Goal: Task Accomplishment & Management: Use online tool/utility

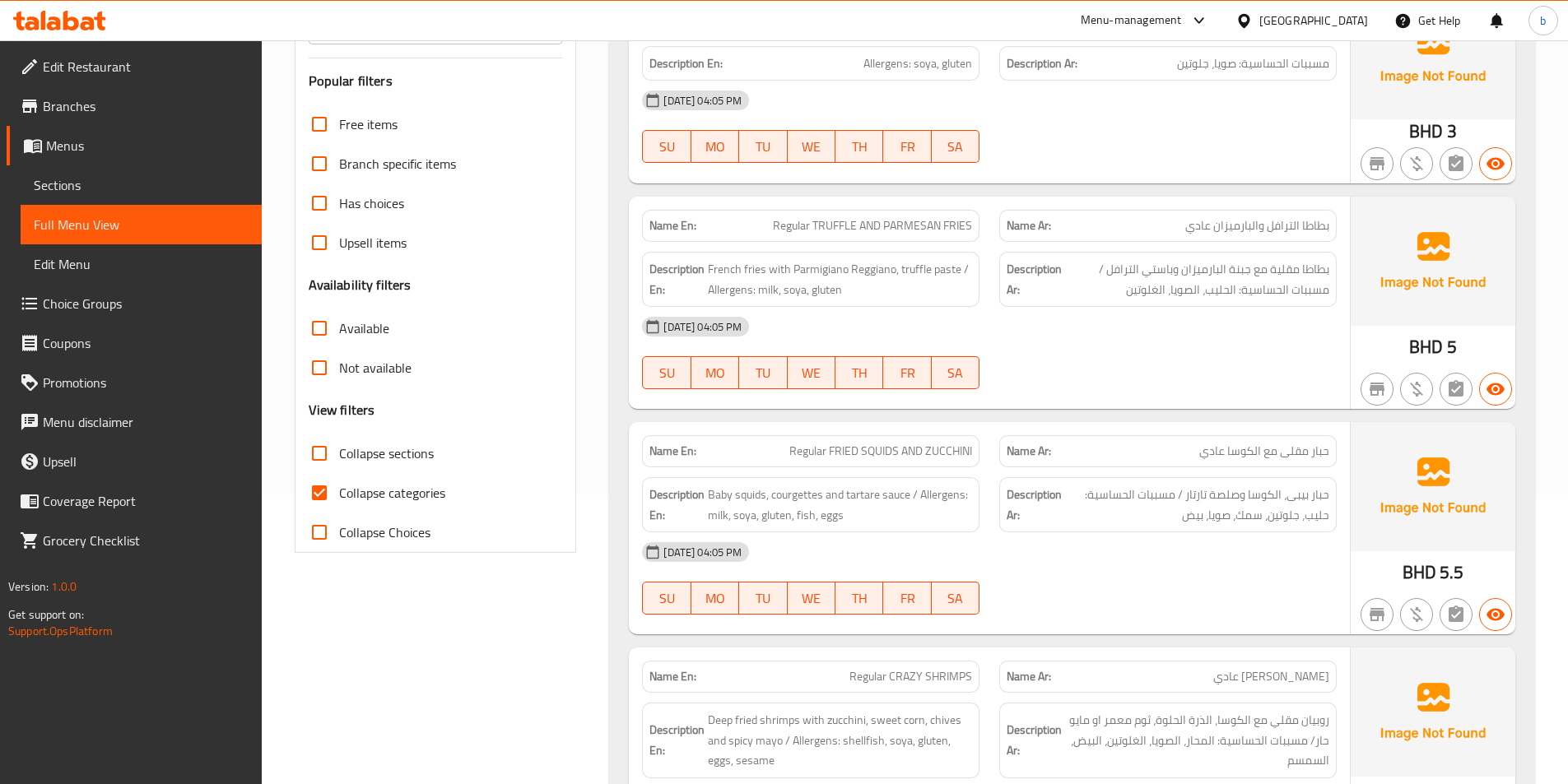
scroll to position [329, 0]
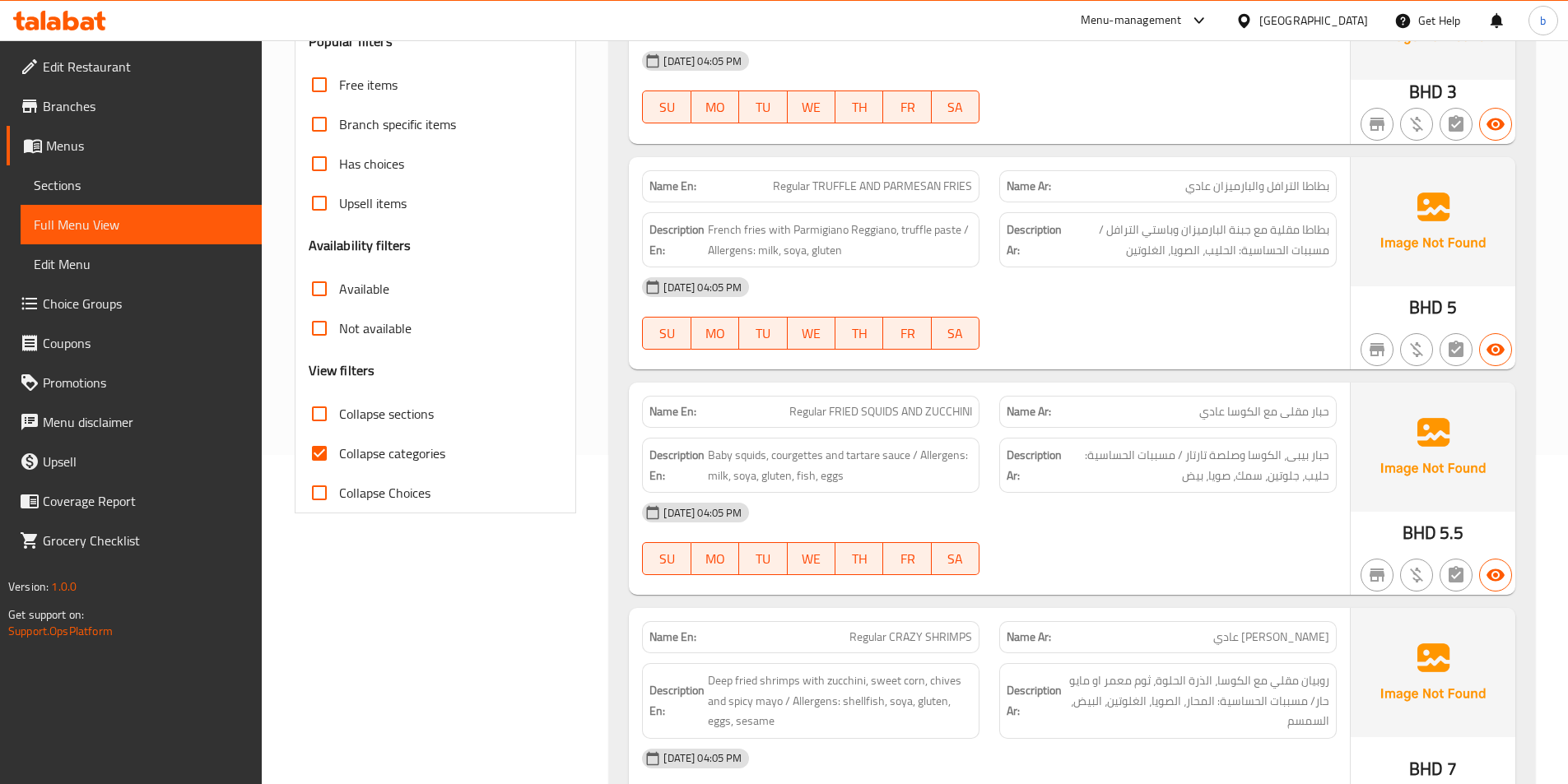
click at [332, 449] on input "Collapse categories" at bounding box center [320, 454] width 40 height 40
checkbox input "false"
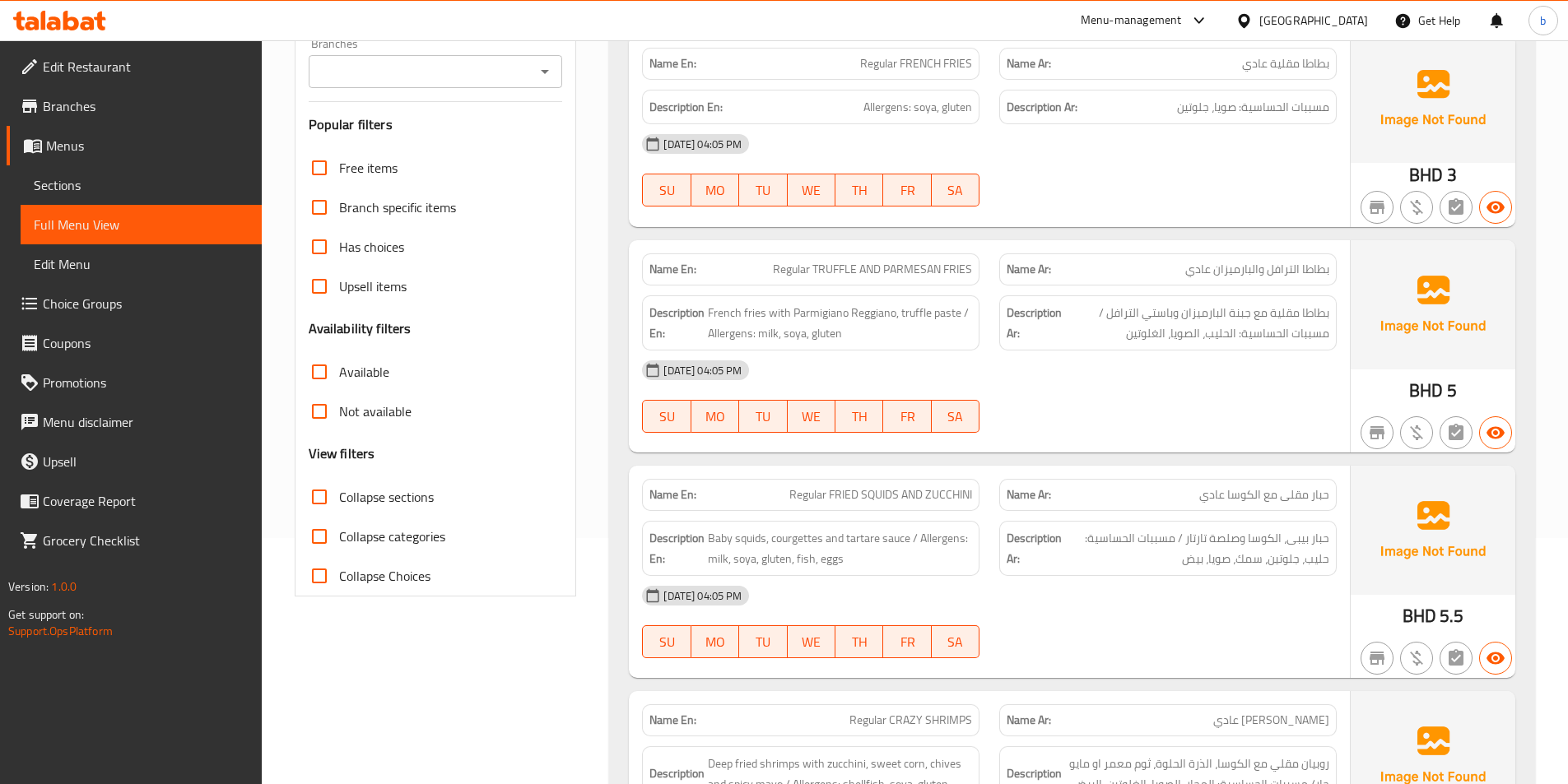
scroll to position [0, 0]
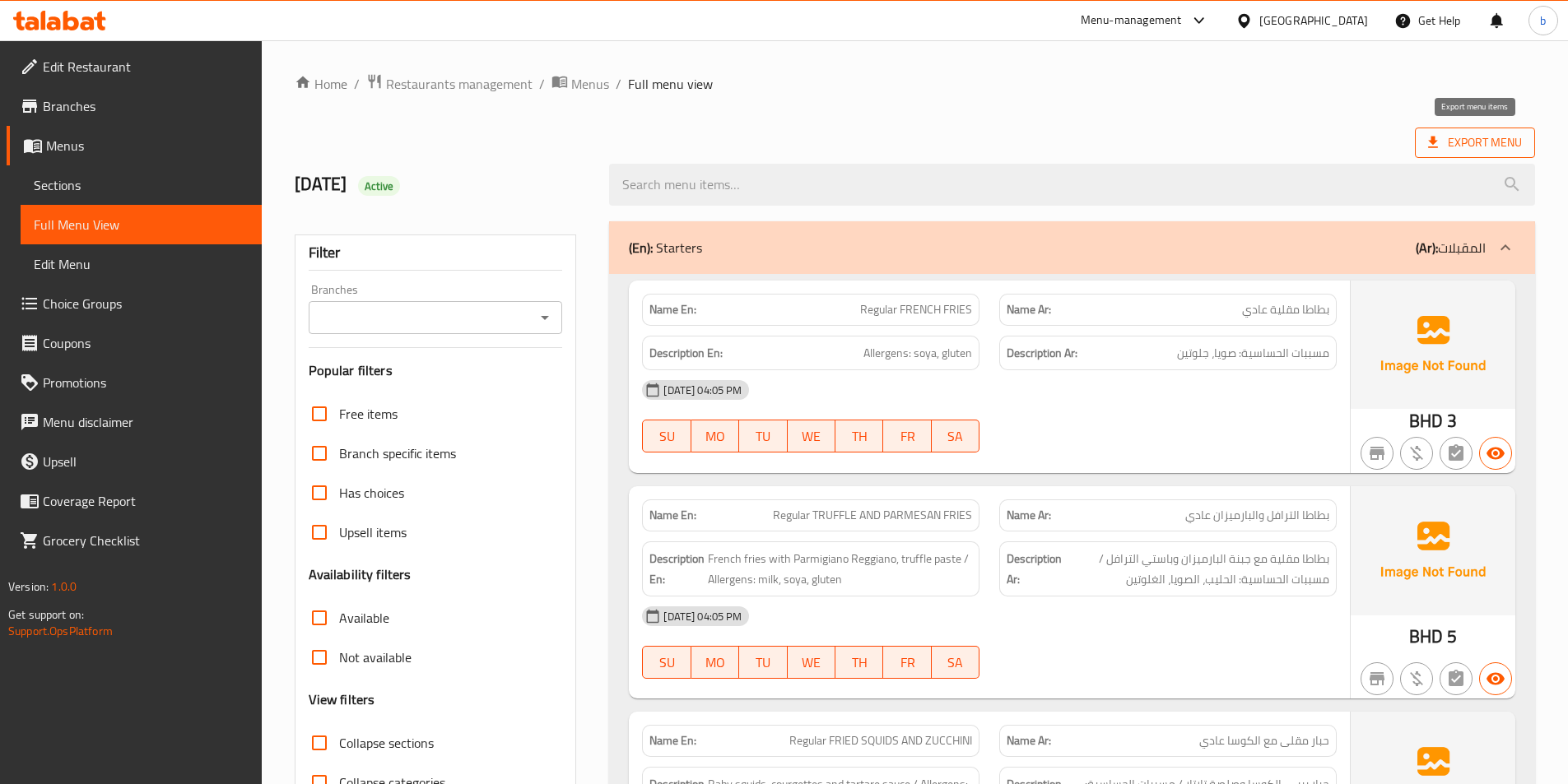
click at [1442, 147] on span "Export Menu" at bounding box center [1475, 143] width 94 height 21
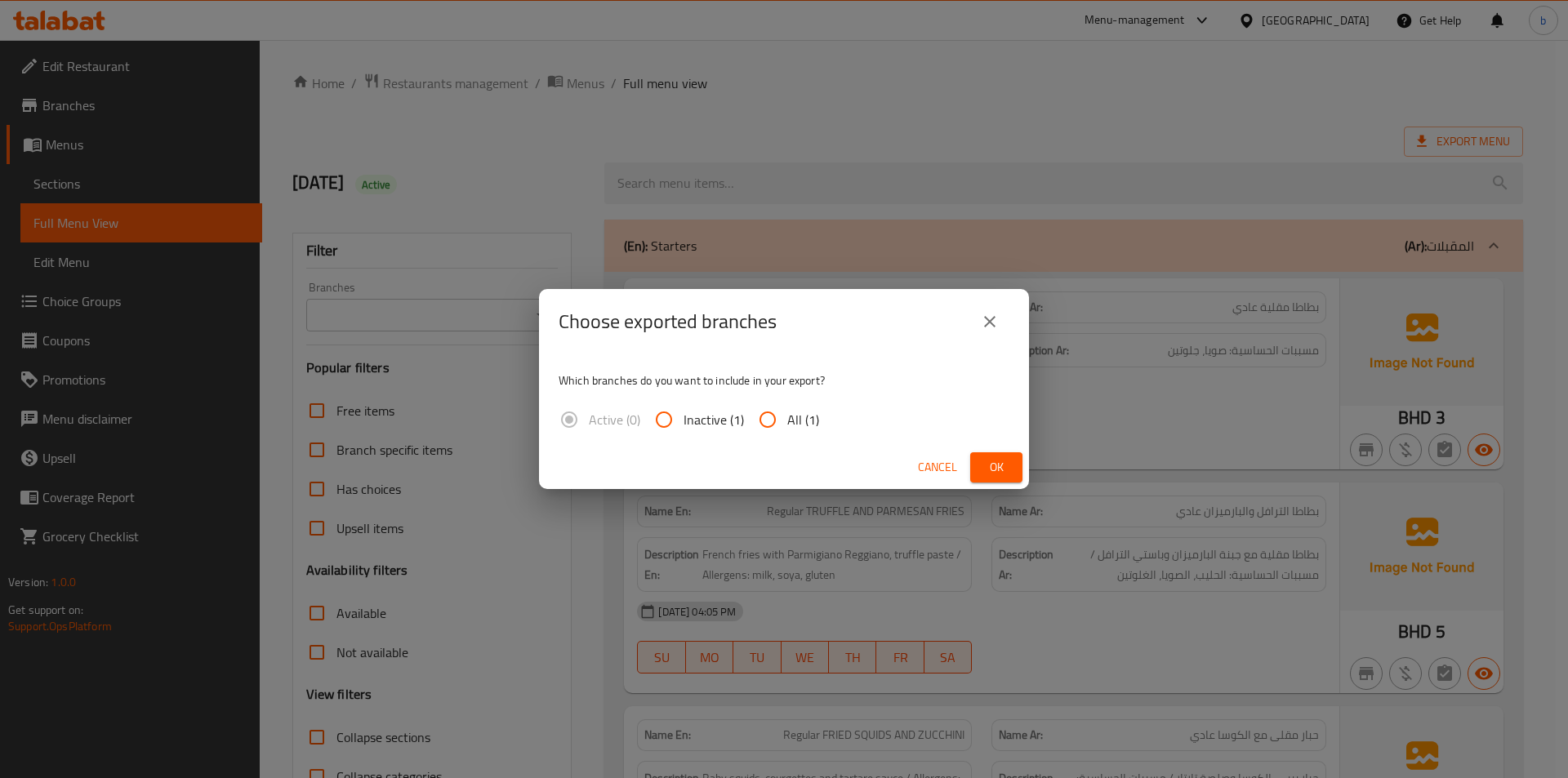
click at [775, 416] on input "All (1)" at bounding box center [768, 420] width 40 height 40
radio input "true"
click at [1000, 477] on span "Ok" at bounding box center [996, 468] width 26 height 21
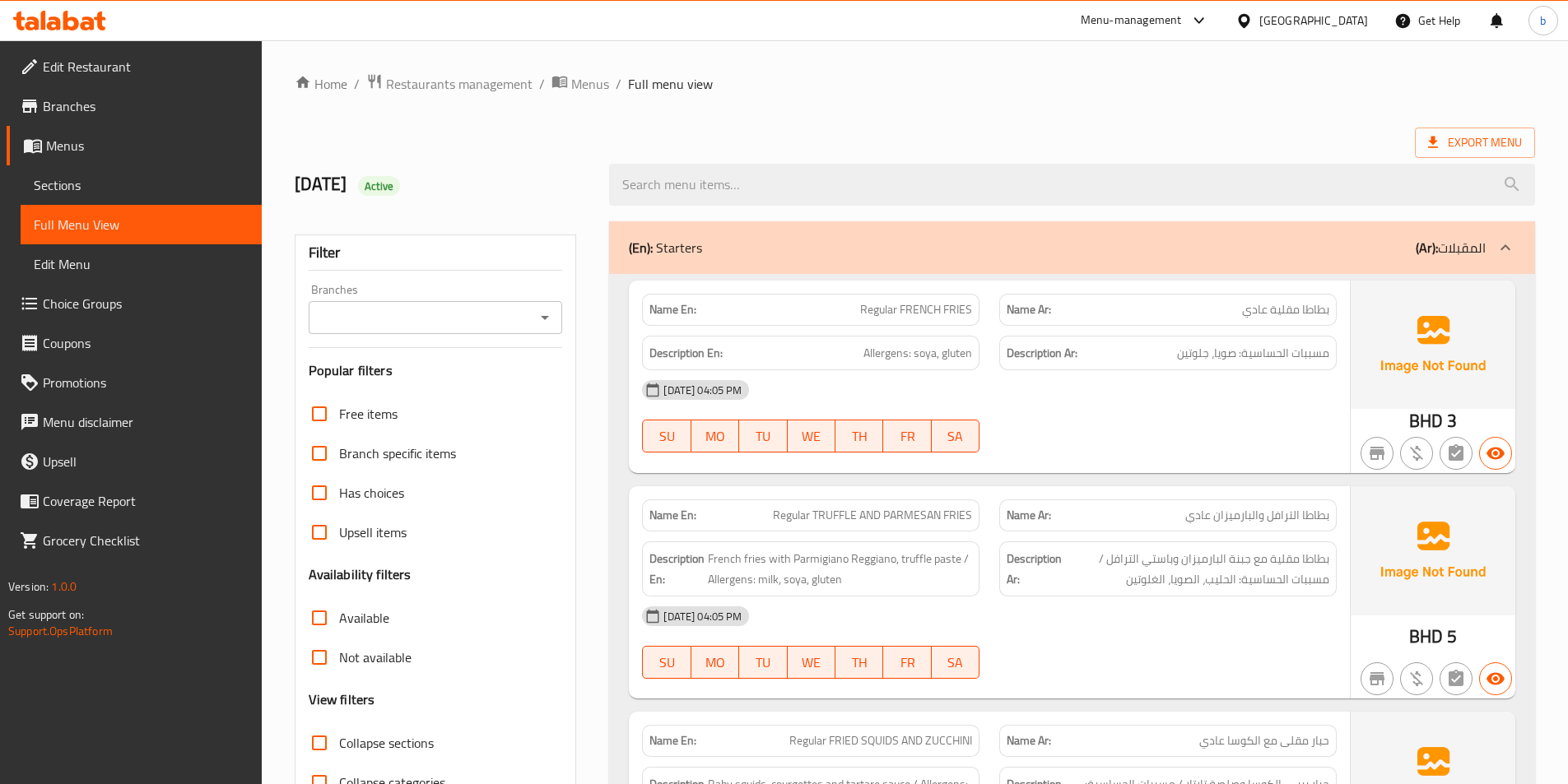
click at [343, 741] on span "Collapse sections" at bounding box center [386, 743] width 95 height 20
click at [339, 741] on input "Collapse sections" at bounding box center [320, 743] width 40 height 40
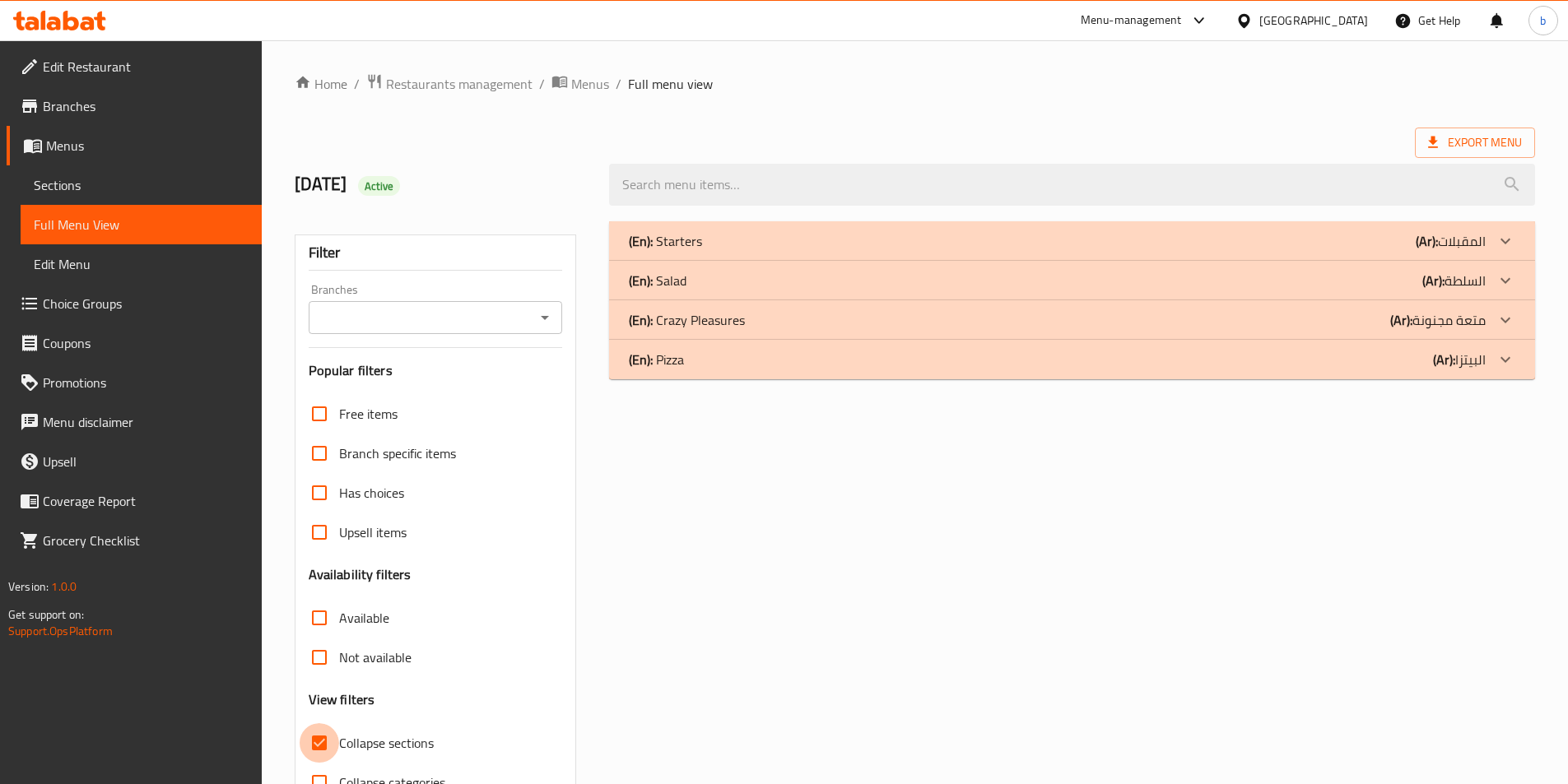
click at [321, 745] on input "Collapse sections" at bounding box center [320, 743] width 40 height 40
checkbox input "false"
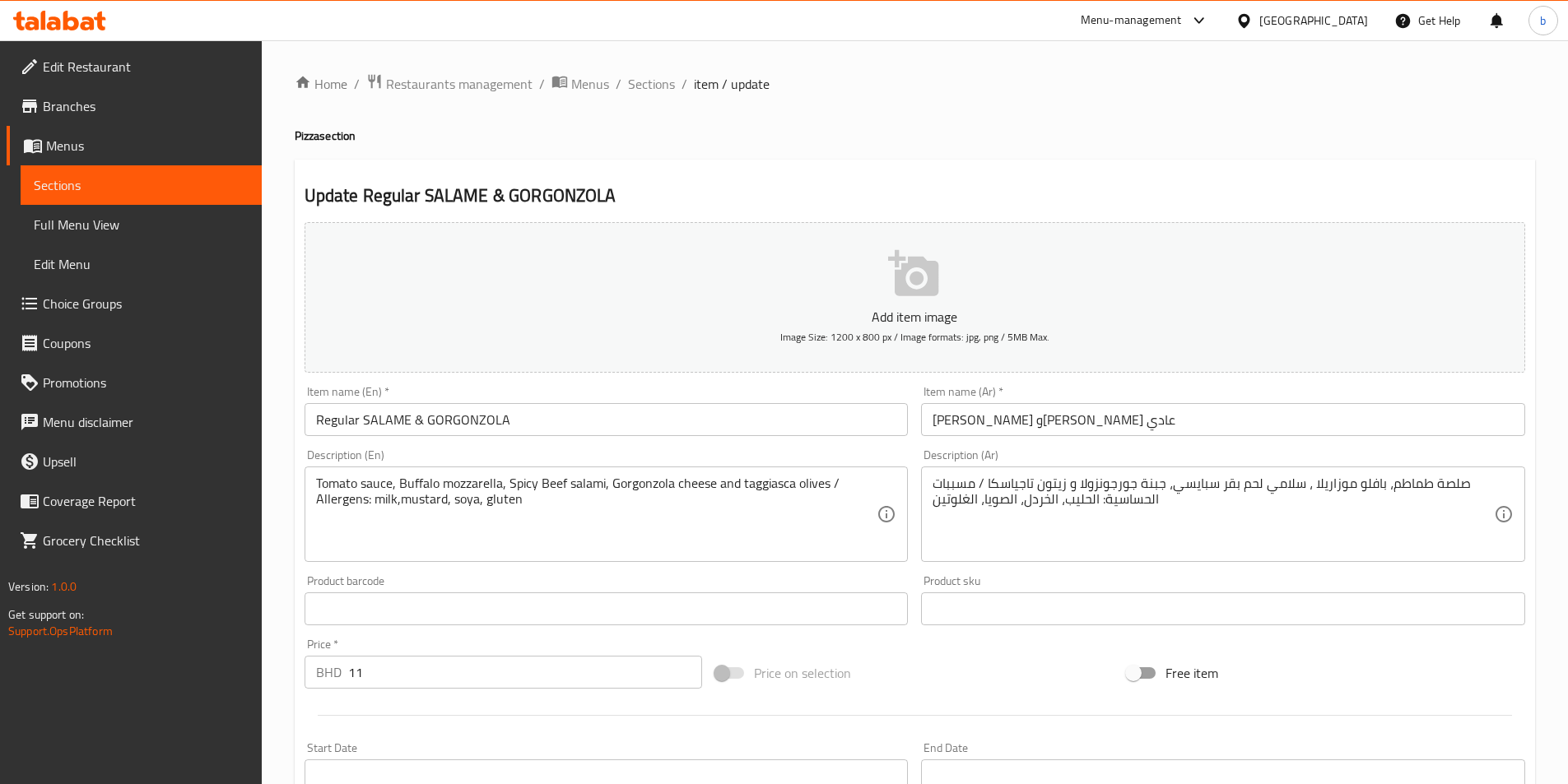
scroll to position [379, 0]
